Goal: Task Accomplishment & Management: Complete application form

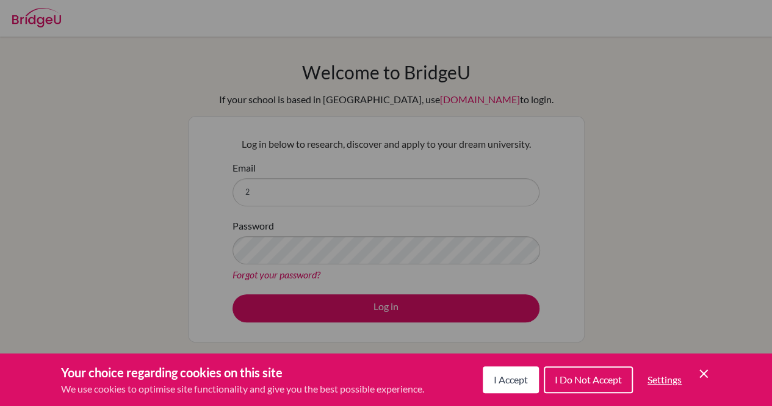
click at [705, 371] on icon "Save and close" at bounding box center [703, 373] width 9 height 9
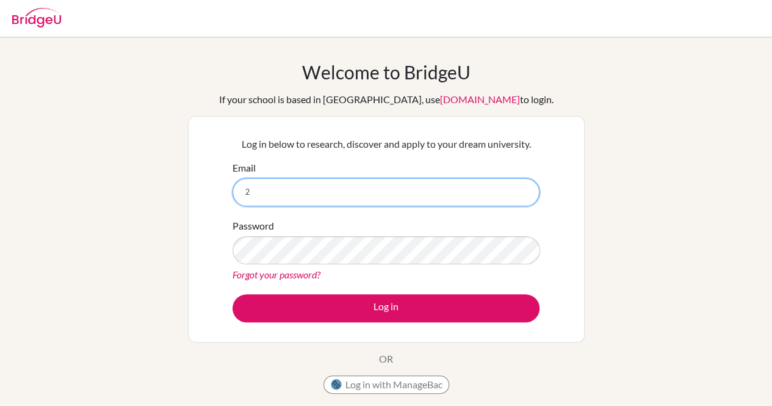
click at [358, 190] on input "2" at bounding box center [385, 192] width 307 height 28
type input "[EMAIL_ADDRESS][DOMAIN_NAME]"
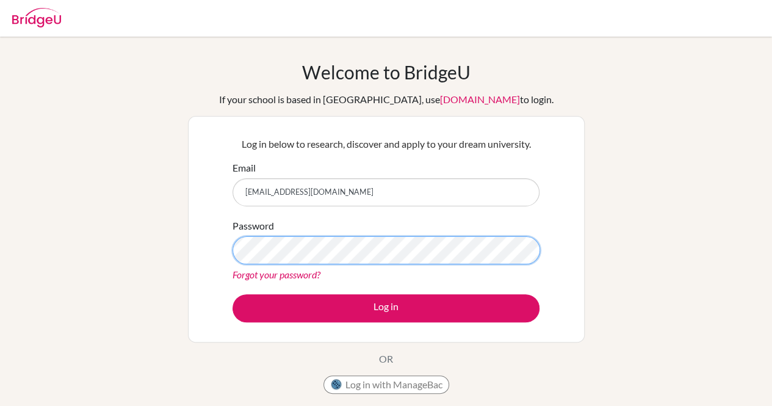
click at [232, 294] on button "Log in" at bounding box center [385, 308] width 307 height 28
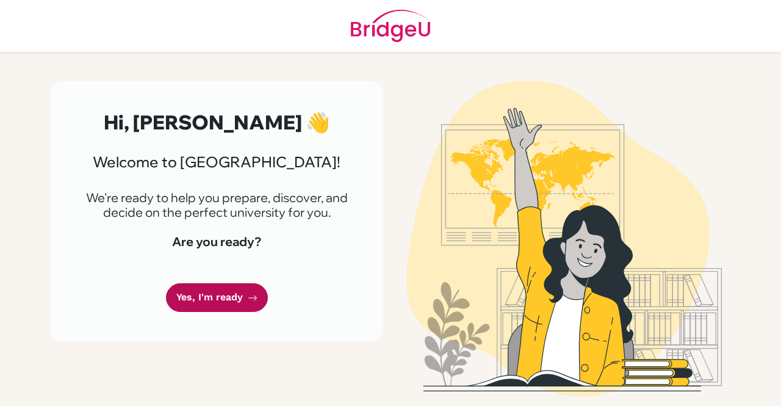
click at [220, 293] on link "Yes, I'm ready" at bounding box center [217, 297] width 102 height 29
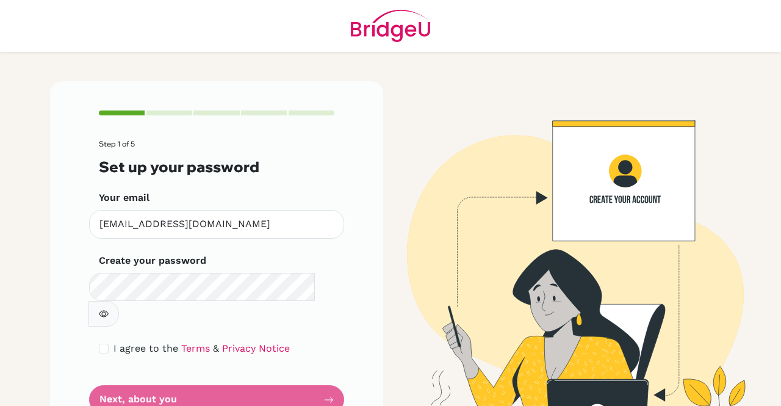
click at [109, 309] on icon "button" at bounding box center [104, 314] width 10 height 10
click at [153, 342] on span "I agree to the" at bounding box center [145, 348] width 65 height 12
click at [99, 341] on div "I agree to the Terms & Privacy Notice" at bounding box center [217, 348] width 236 height 15
click at [102, 341] on div "I agree to the Terms & Privacy Notice" at bounding box center [217, 348] width 236 height 15
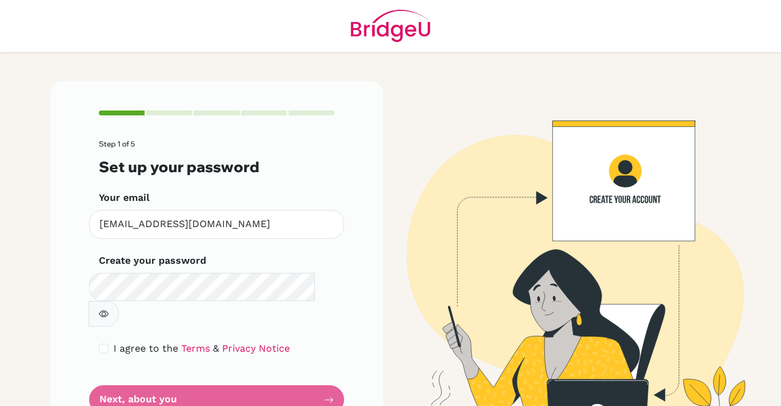
scroll to position [20, 0]
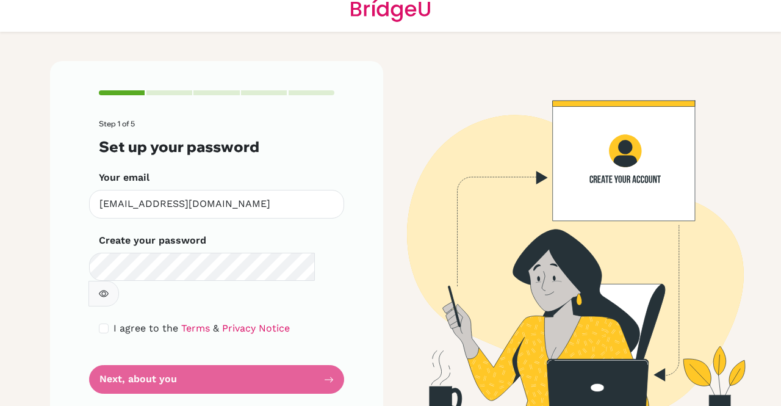
click at [99, 321] on div "I agree to the Terms & Privacy Notice" at bounding box center [217, 328] width 236 height 15
drag, startPoint x: 99, startPoint y: 300, endPoint x: 79, endPoint y: 312, distance: 23.8
click at [79, 312] on div "Step 1 of 5 Set up your password Your email [EMAIL_ADDRESS][DOMAIN_NAME] Invali…" at bounding box center [216, 242] width 333 height 362
click at [101, 323] on input "checkbox" at bounding box center [104, 328] width 10 height 10
checkbox input "true"
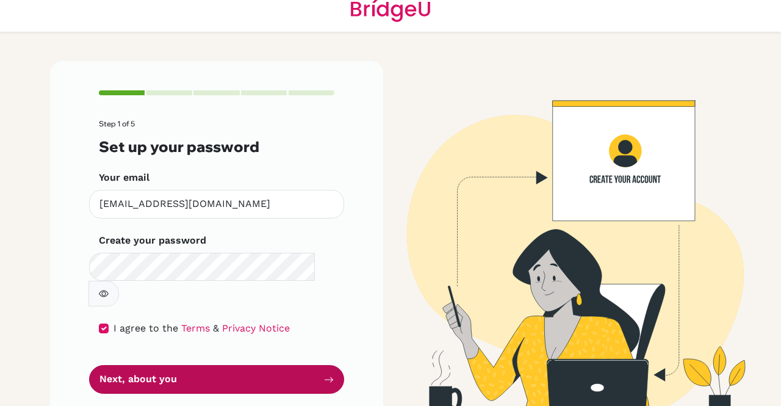
click at [121, 365] on button "Next, about you" at bounding box center [216, 379] width 255 height 29
